Goal: Information Seeking & Learning: Learn about a topic

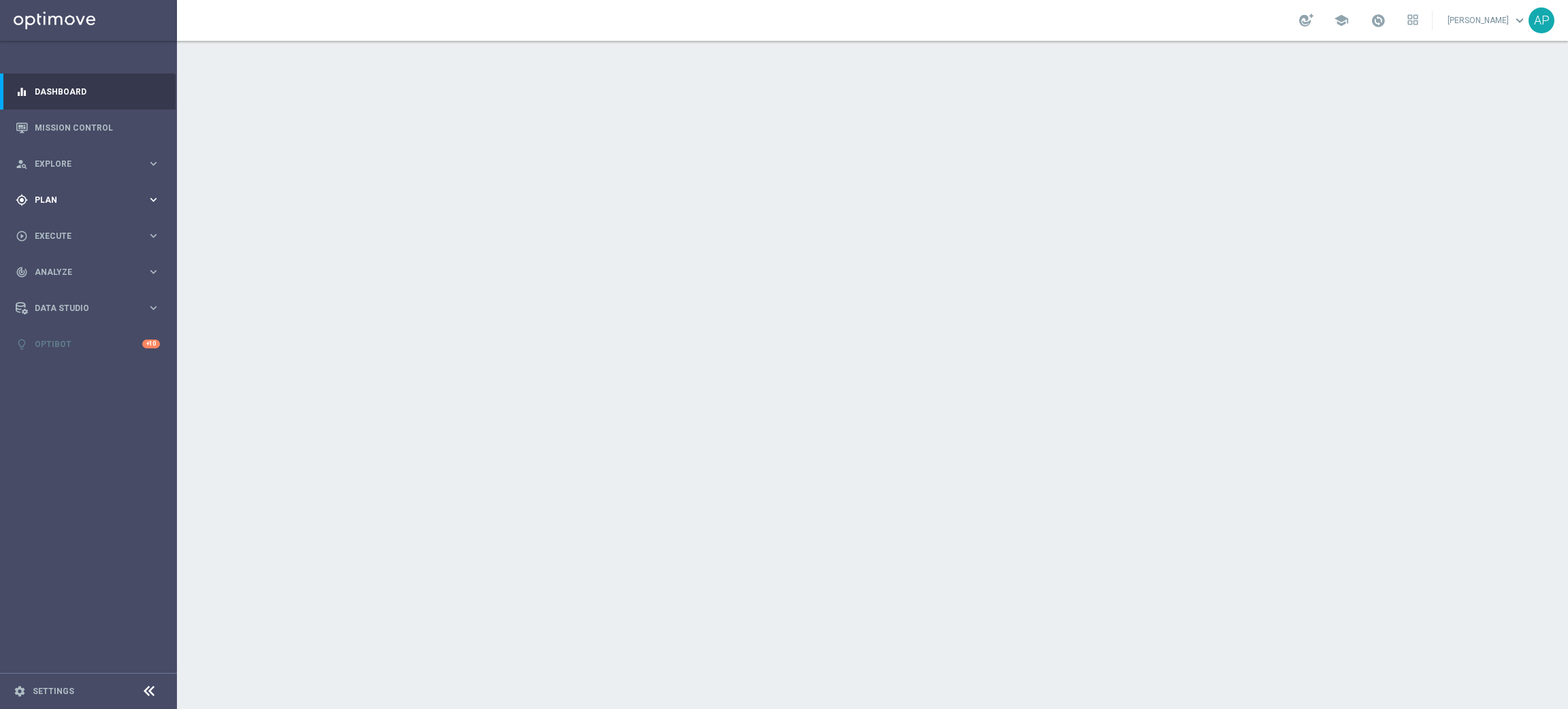
click at [63, 199] on span "Plan" at bounding box center [91, 200] width 112 height 8
click at [69, 228] on link "Target Groups" at bounding box center [88, 228] width 106 height 11
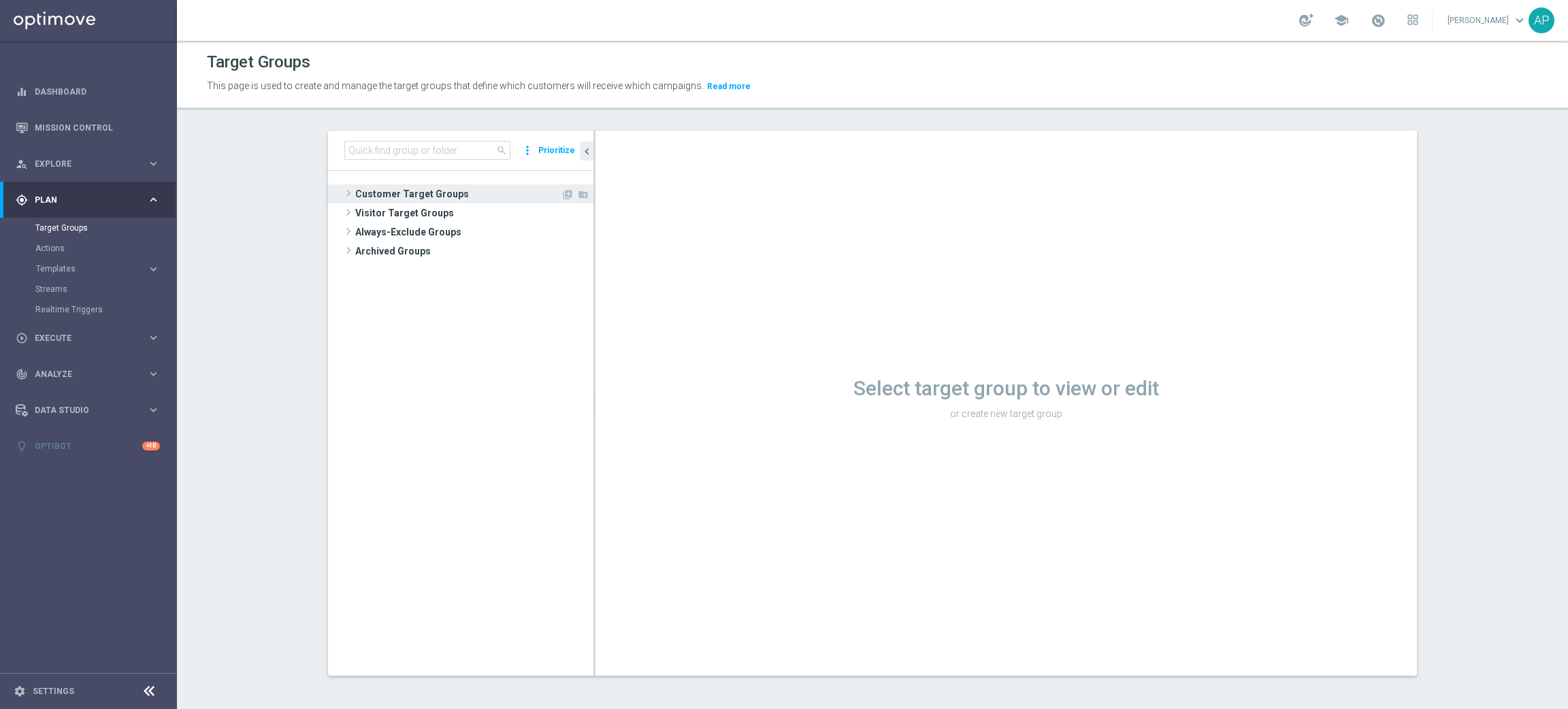
click at [435, 194] on span "Customer Target Groups" at bounding box center [458, 194] width 206 height 19
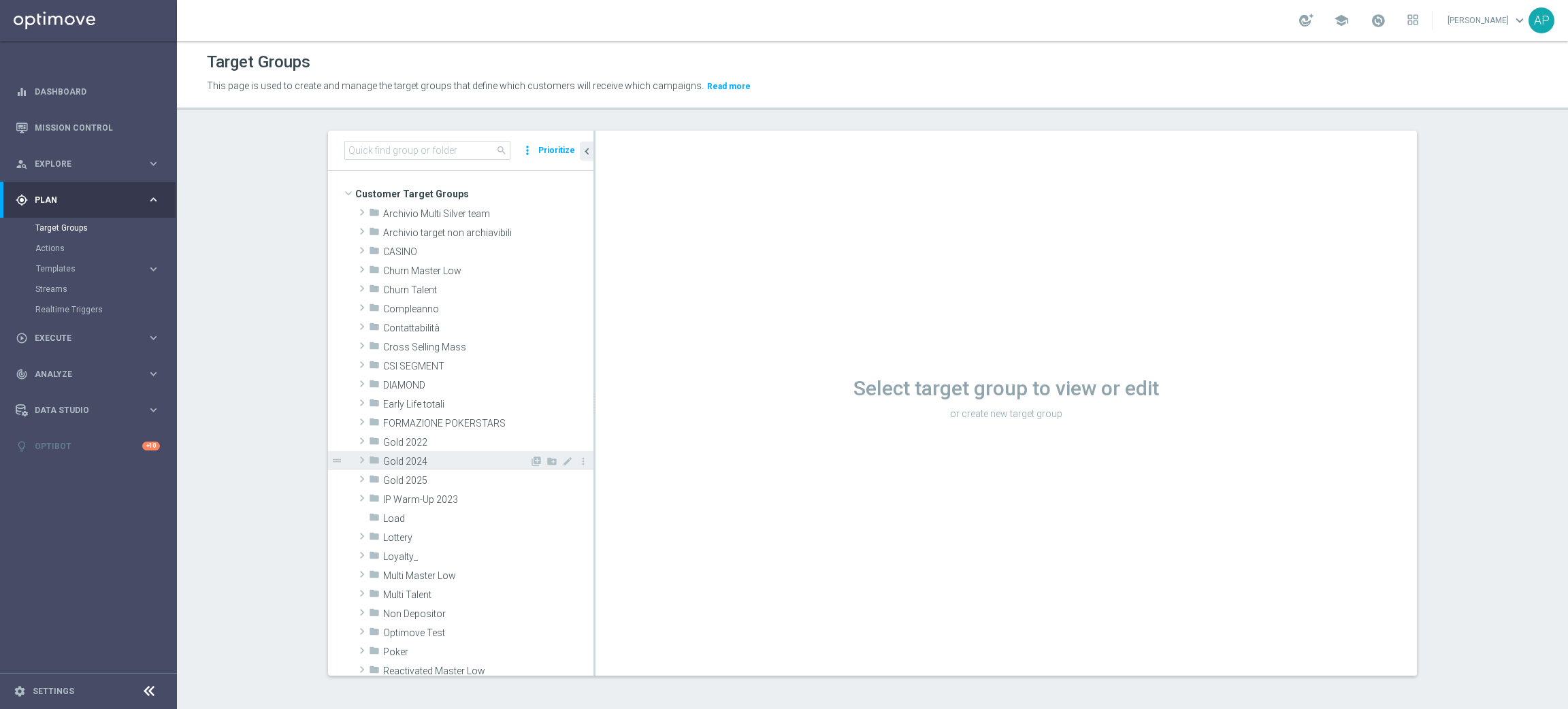
click at [407, 465] on span "Gold 2024" at bounding box center [456, 462] width 147 height 12
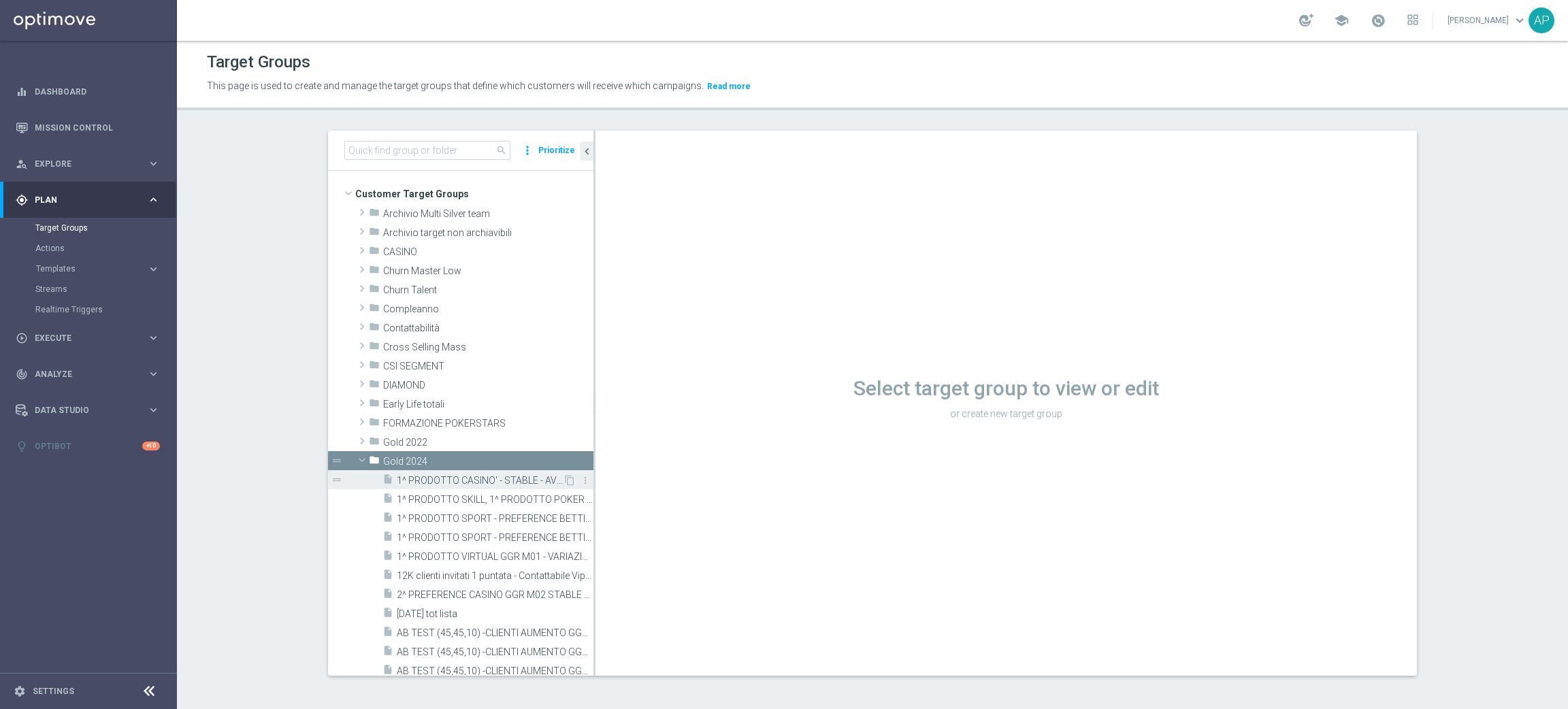
click at [428, 477] on span "1^ PRODOTTO CASINO' - STABLE - AVG GGR MAR.MER.GIO. TRA 36€ E 18€ 21.01" at bounding box center [479, 481] width 166 height 12
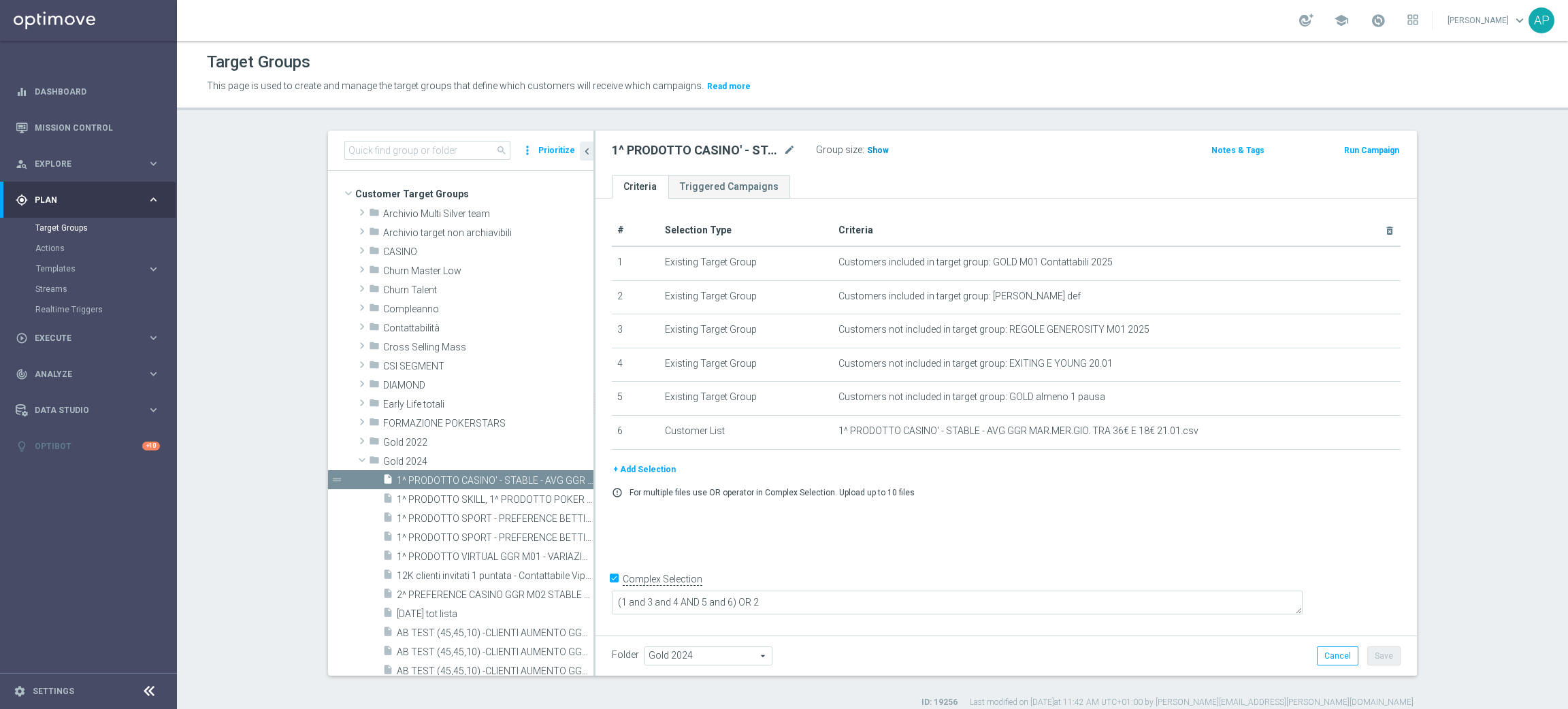
click at [871, 155] on h3 "Show" at bounding box center [878, 150] width 25 height 15
click at [868, 151] on span "4" at bounding box center [871, 152] width 7 height 13
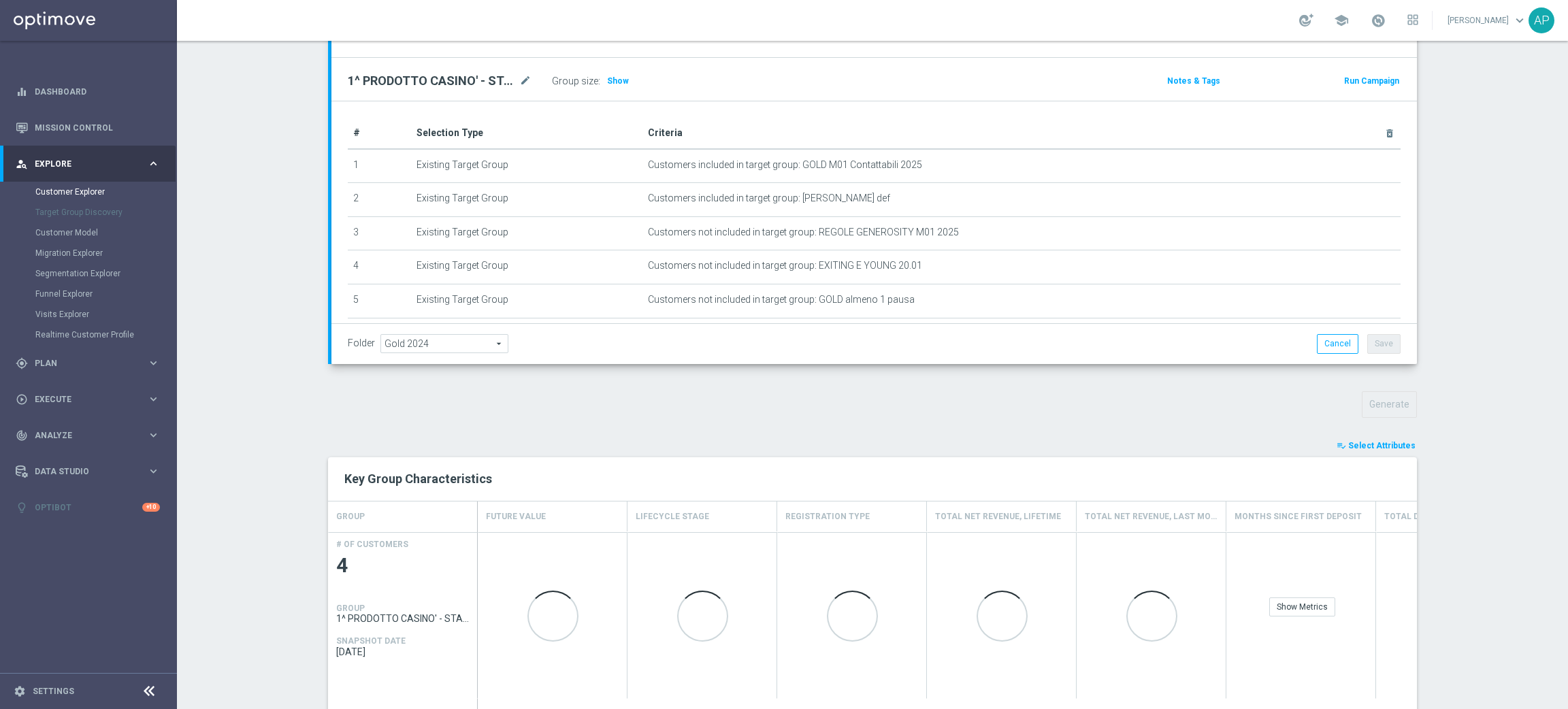
scroll to position [166, 0]
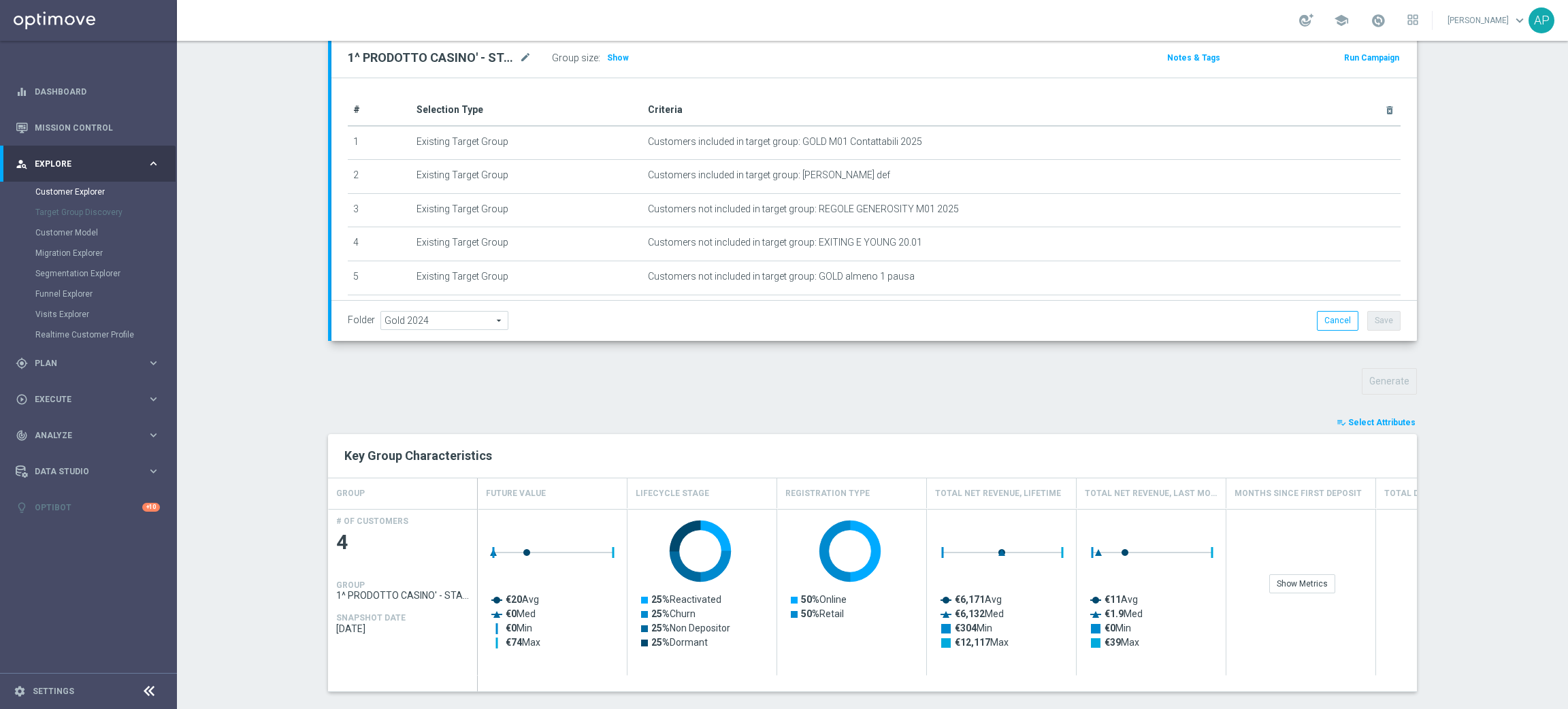
click at [1394, 420] on span "Select Attributes" at bounding box center [1381, 422] width 67 height 10
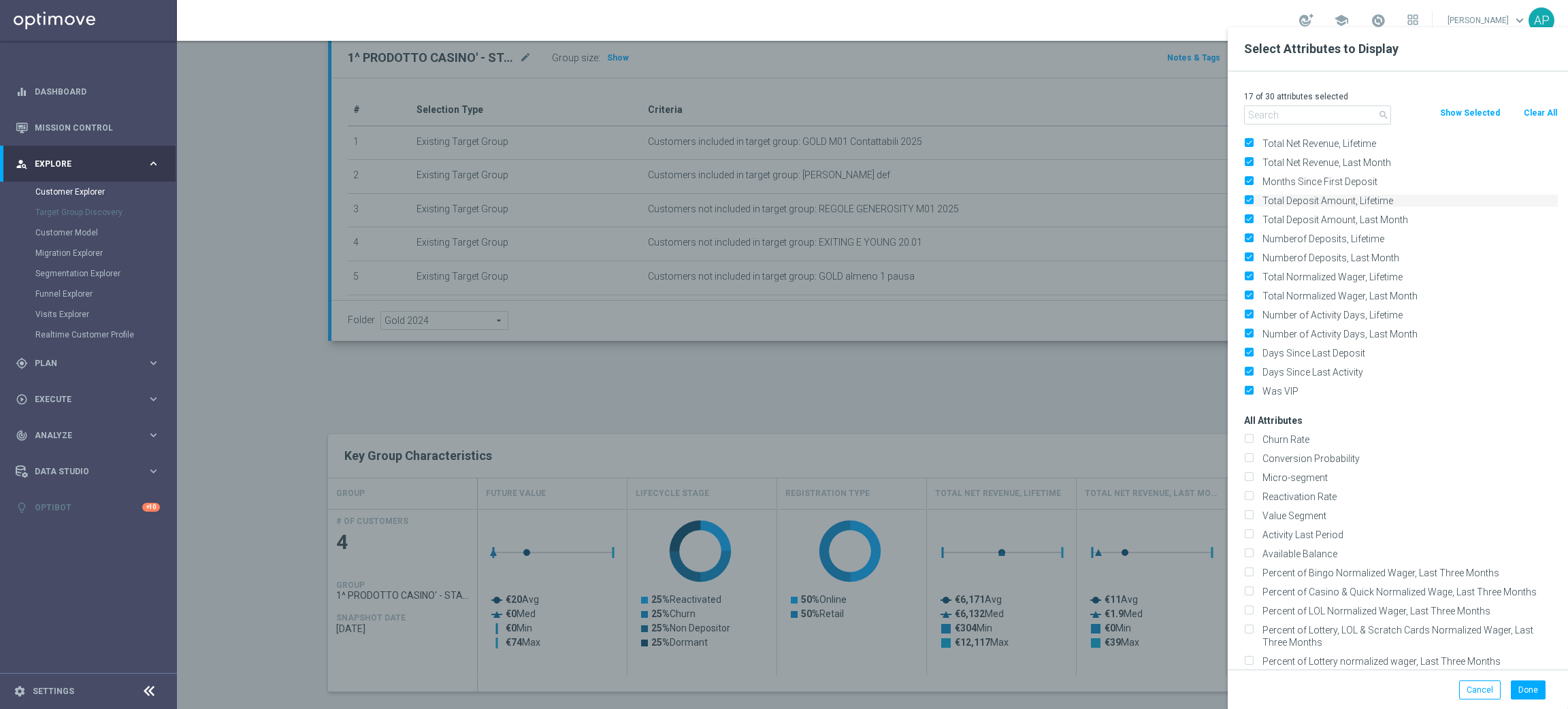
scroll to position [0, 0]
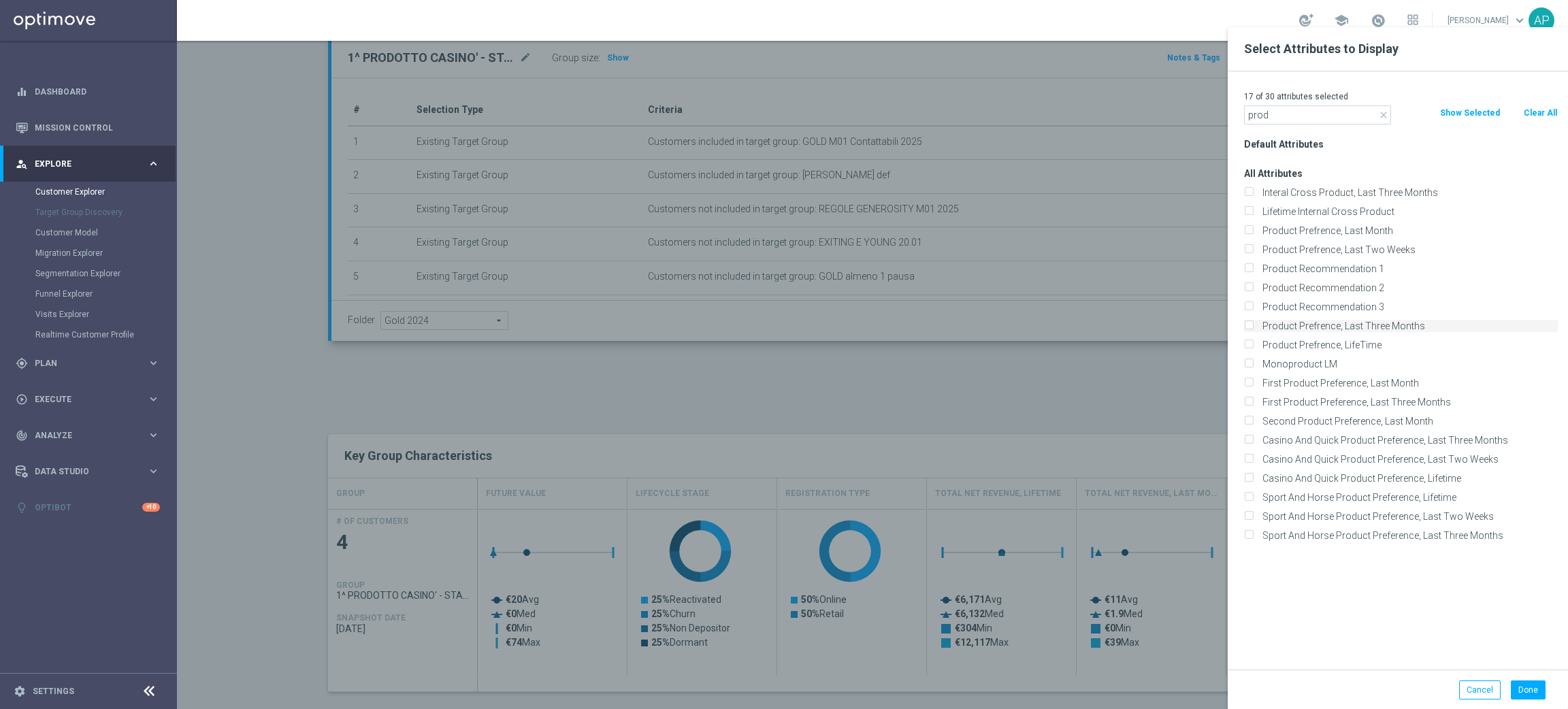
type input "prod"
click at [1246, 327] on input "Product Prefrence, Last Three Months" at bounding box center [1248, 328] width 9 height 9
checkbox input "true"
click at [1119, 391] on div at bounding box center [961, 381] width 1568 height 709
click at [203, 449] on div at bounding box center [961, 381] width 1568 height 709
